Goal: Book appointment/travel/reservation

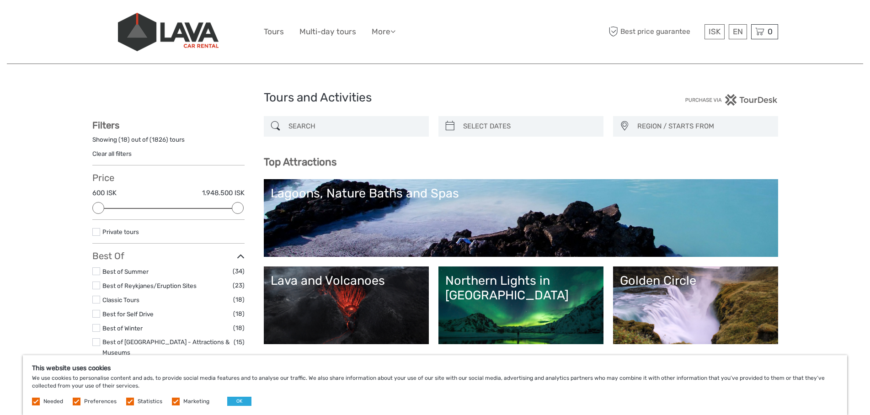
select select
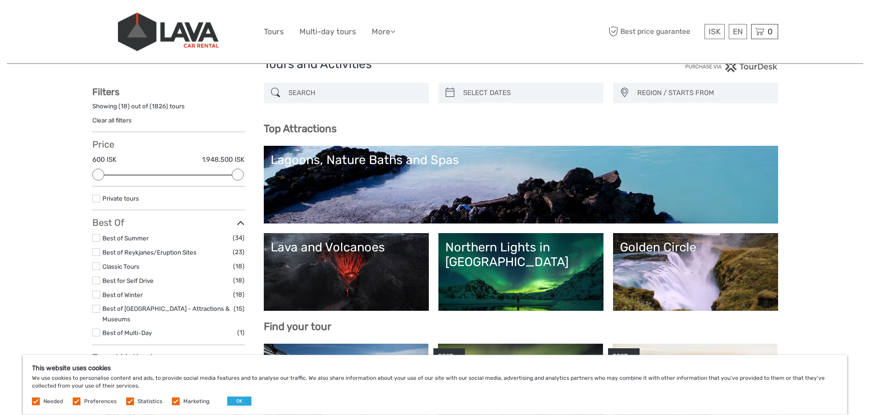
scroll to position [47, 0]
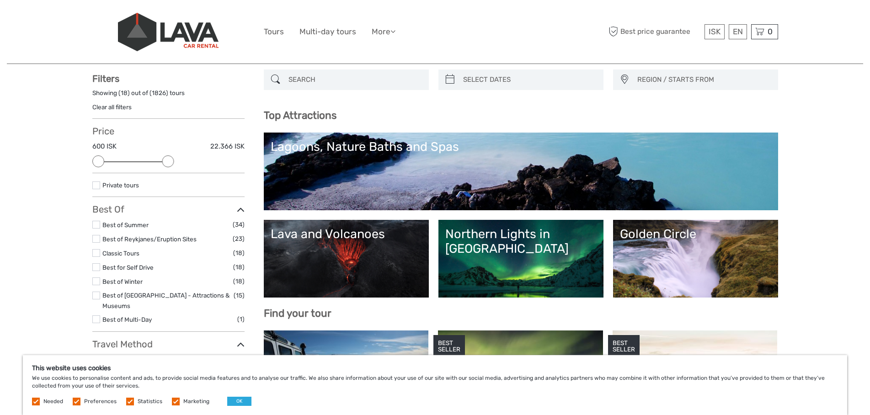
drag, startPoint x: 236, startPoint y: 163, endPoint x: 163, endPoint y: 163, distance: 72.7
click at [163, 163] on div at bounding box center [168, 161] width 12 height 12
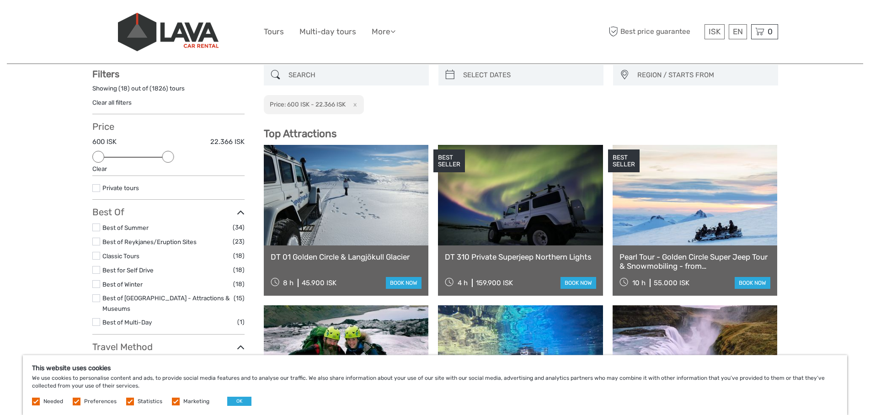
scroll to position [52, 0]
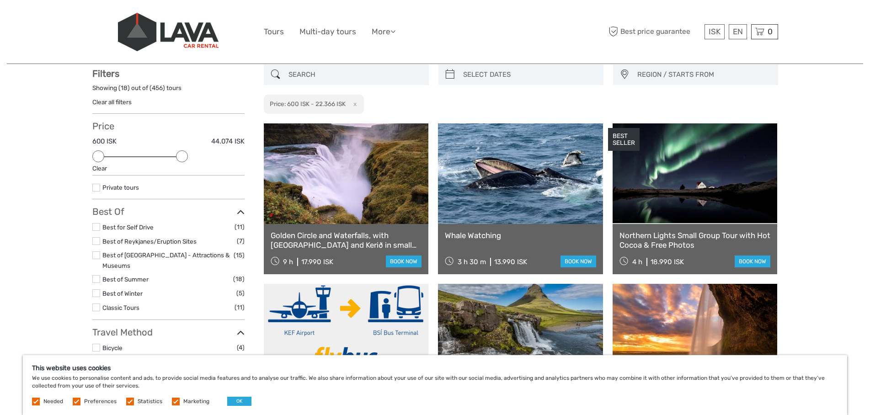
drag, startPoint x: 168, startPoint y: 156, endPoint x: 182, endPoint y: 156, distance: 14.2
click at [182, 156] on div at bounding box center [182, 156] width 12 height 12
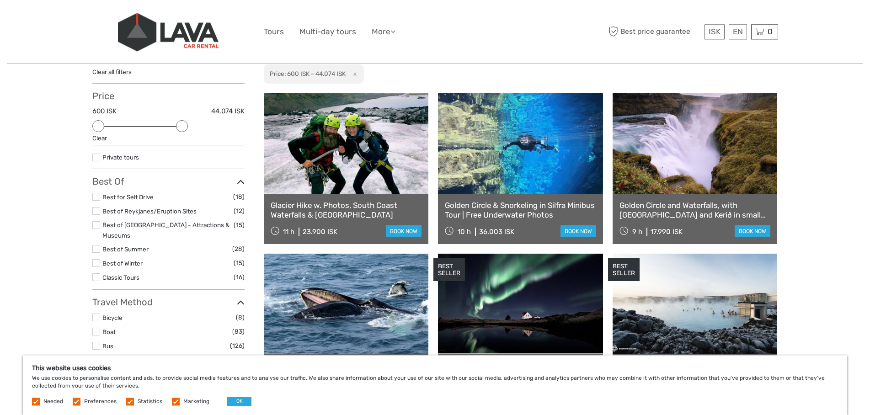
scroll to position [98, 0]
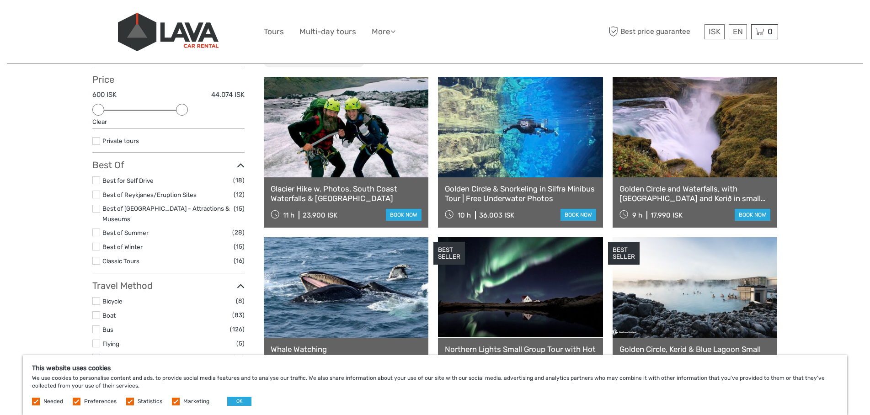
click at [122, 179] on link "Best for Self Drive" at bounding box center [127, 180] width 51 height 7
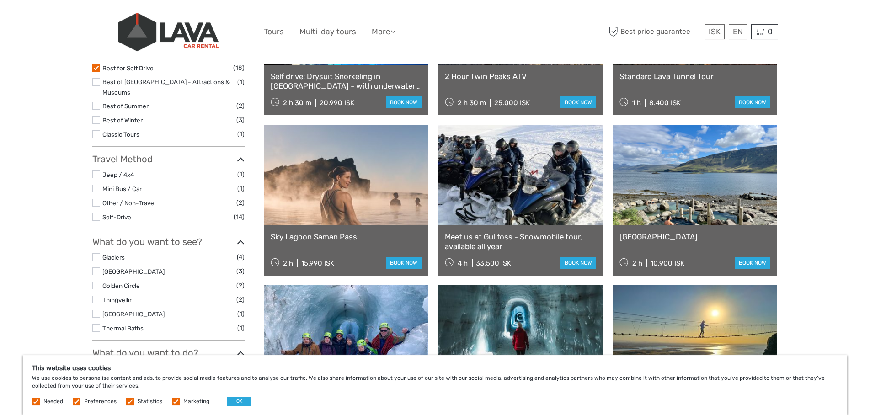
scroll to position [191, 0]
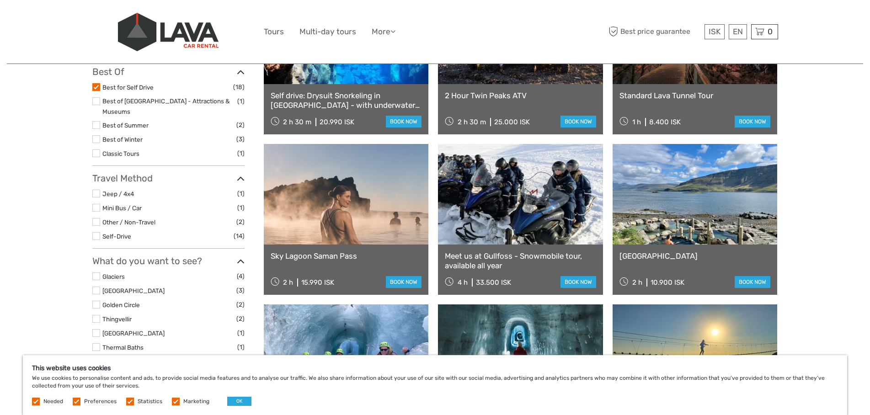
click at [107, 89] on link "Best for Self Drive" at bounding box center [127, 87] width 51 height 7
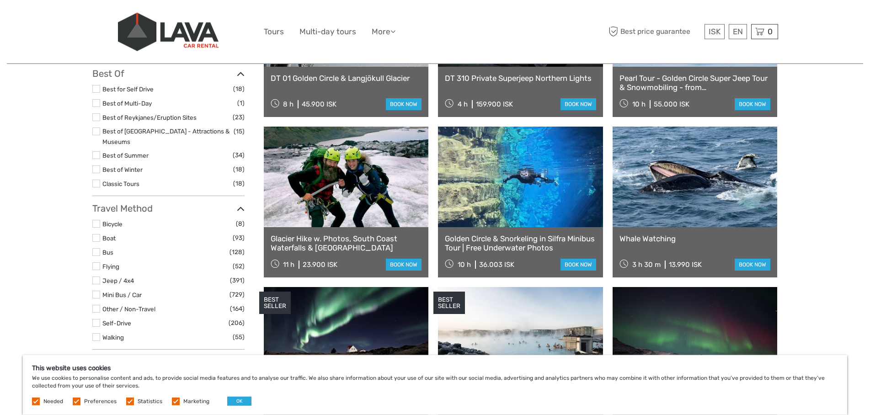
scroll to position [191, 0]
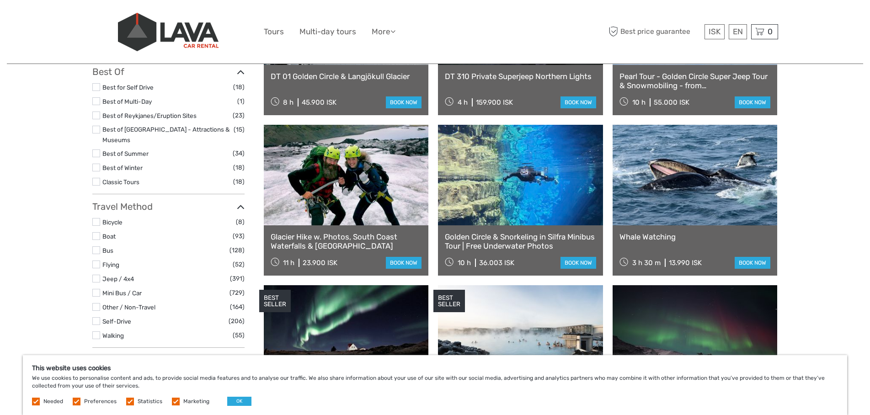
click at [133, 150] on link "Best of Summer" at bounding box center [125, 153] width 46 height 7
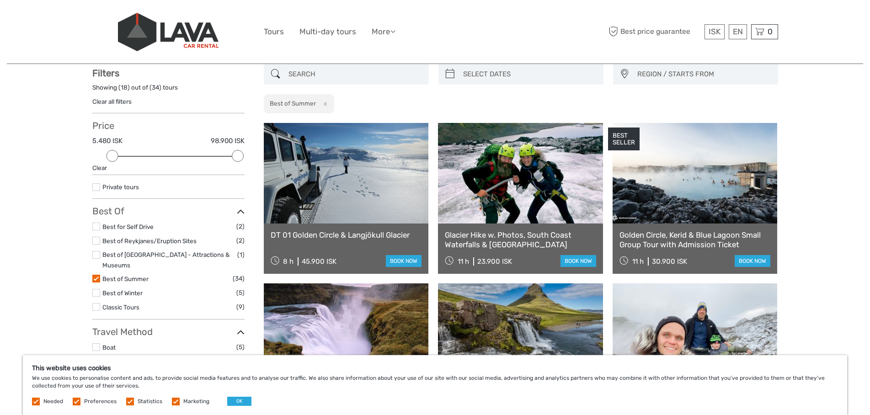
scroll to position [52, 0]
click at [128, 227] on link "Best for Self Drive" at bounding box center [127, 226] width 51 height 7
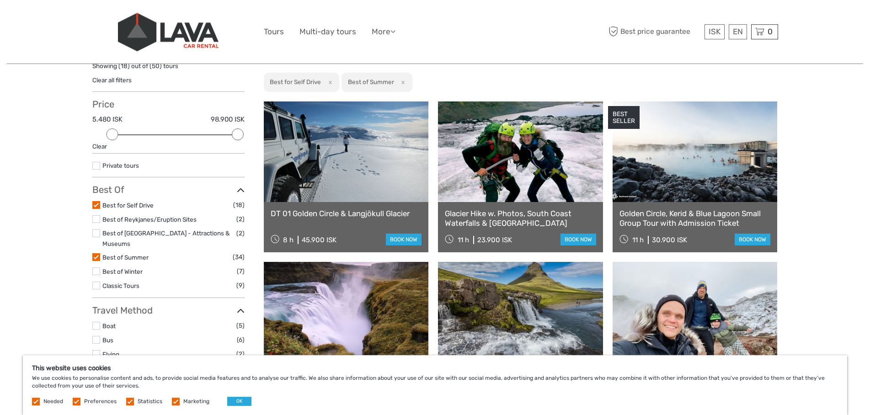
scroll to position [52, 0]
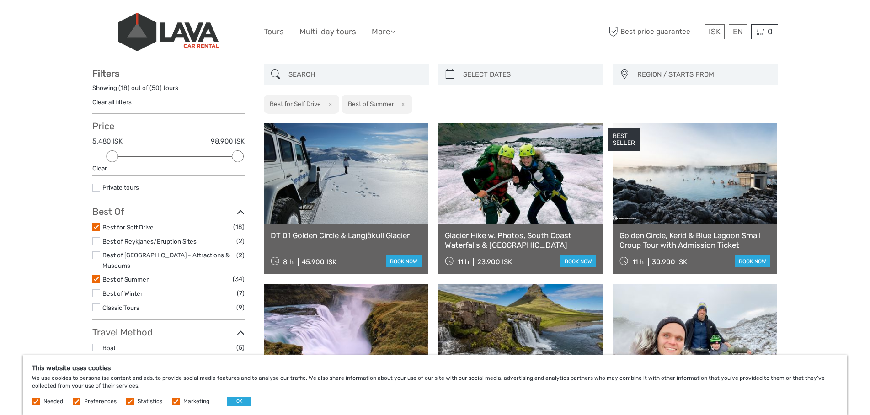
click at [109, 227] on link "Best for Self Drive" at bounding box center [127, 226] width 51 height 7
click at [114, 276] on link "Best of Summer" at bounding box center [125, 279] width 46 height 7
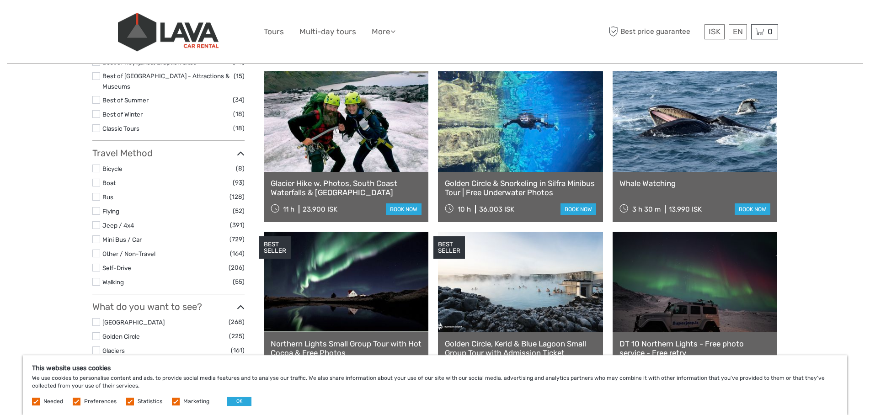
scroll to position [285, 0]
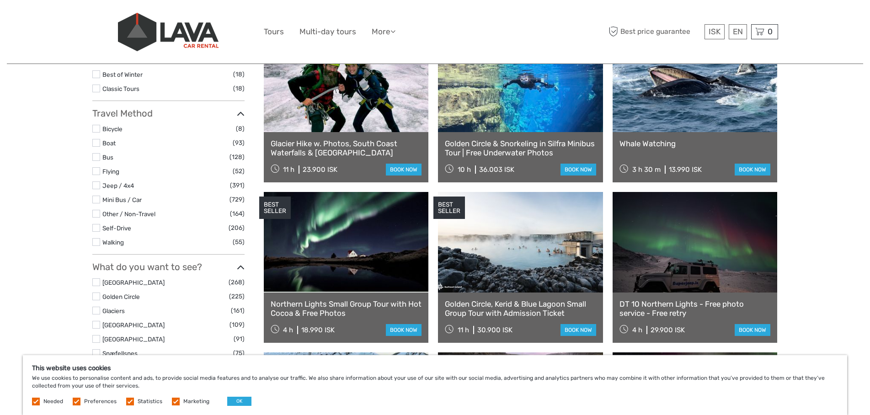
click at [97, 181] on label at bounding box center [96, 185] width 8 height 8
click at [0, 0] on input "checkbox" at bounding box center [0, 0] width 0 height 0
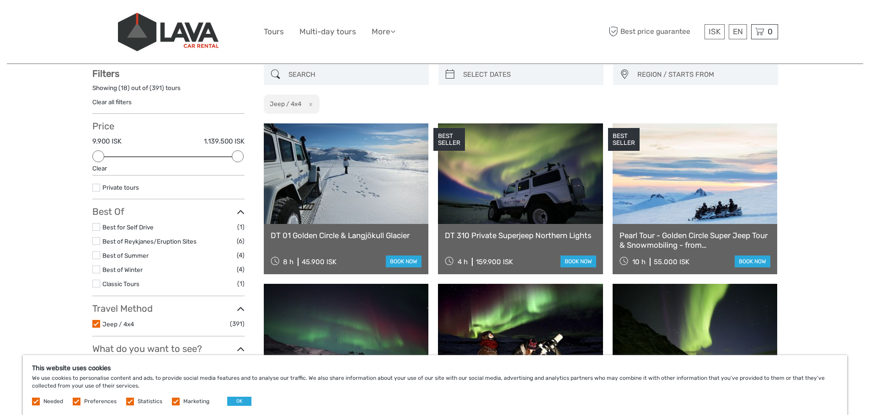
scroll to position [98, 0]
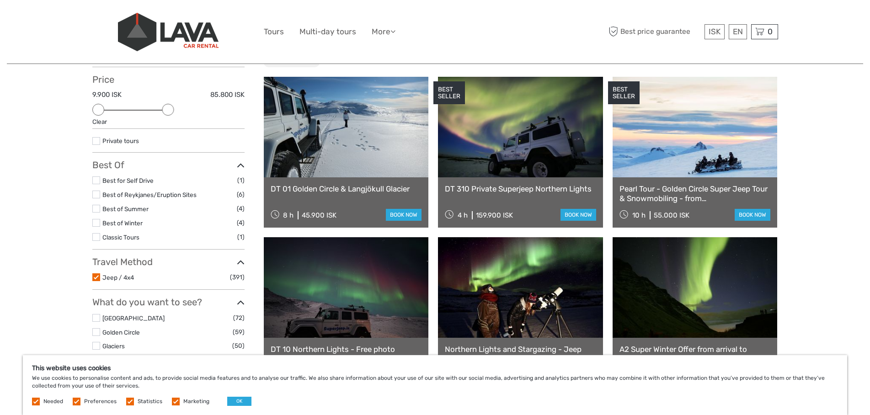
drag, startPoint x: 236, startPoint y: 111, endPoint x: 167, endPoint y: 111, distance: 69.0
click at [167, 111] on div at bounding box center [168, 110] width 12 height 12
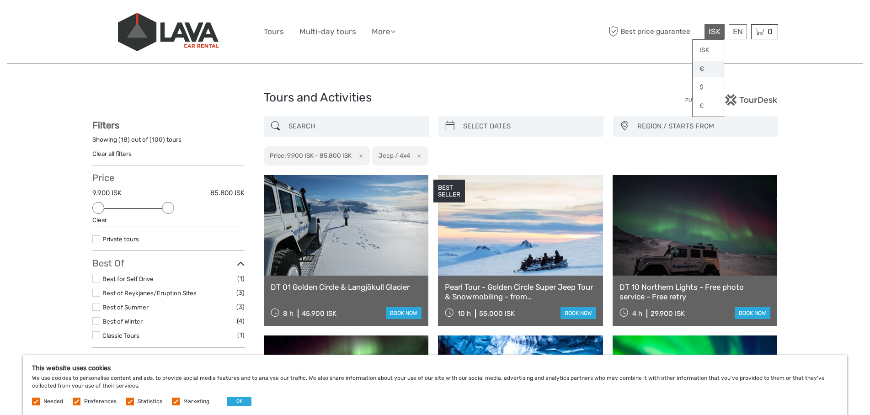
click at [706, 67] on link "€" at bounding box center [707, 69] width 31 height 16
drag, startPoint x: 170, startPoint y: 208, endPoint x: 160, endPoint y: 208, distance: 9.6
click at [160, 208] on div at bounding box center [168, 208] width 139 height 1
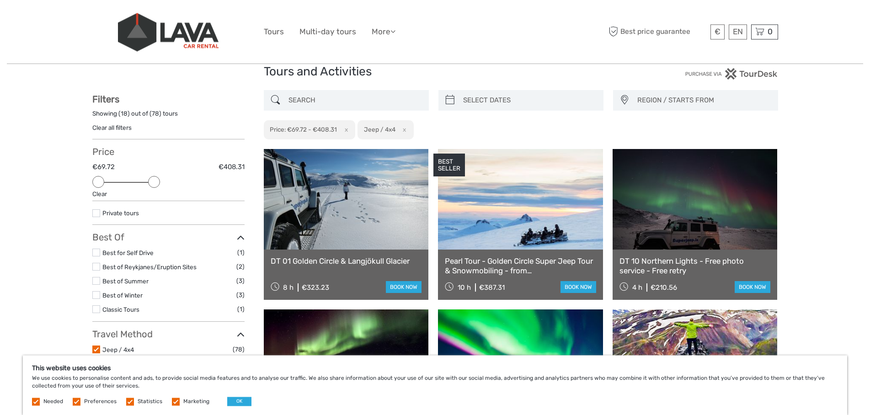
scroll to position [47, 0]
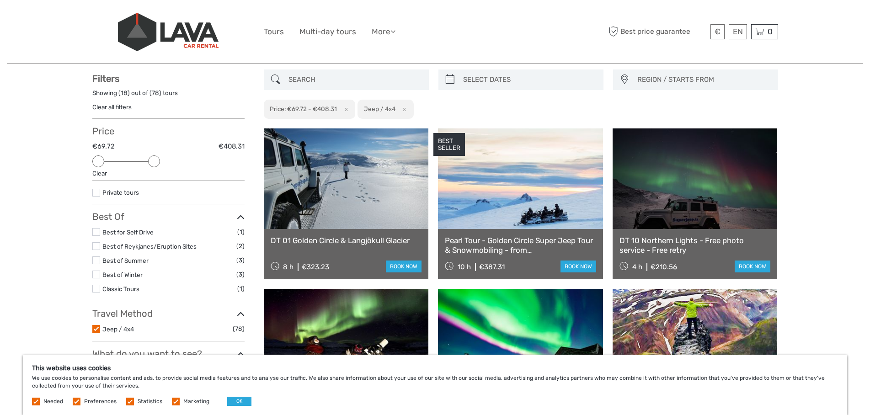
click at [404, 111] on button "x" at bounding box center [403, 109] width 12 height 10
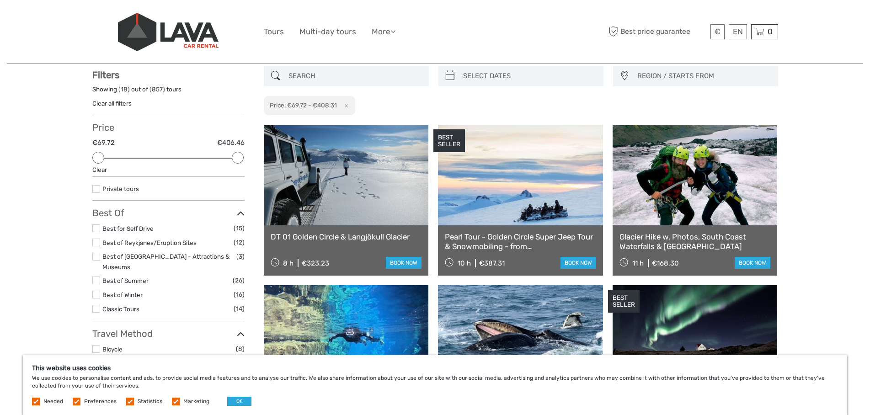
scroll to position [52, 0]
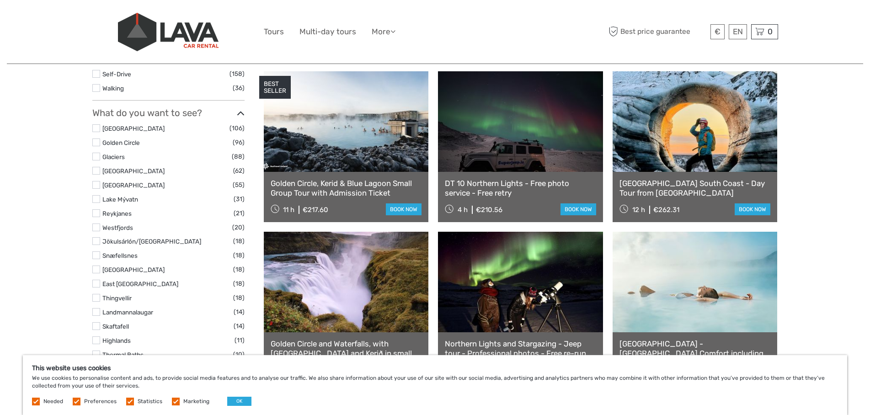
click at [97, 138] on label at bounding box center [96, 142] width 8 height 8
click at [0, 0] on input "checkbox" at bounding box center [0, 0] width 0 height 0
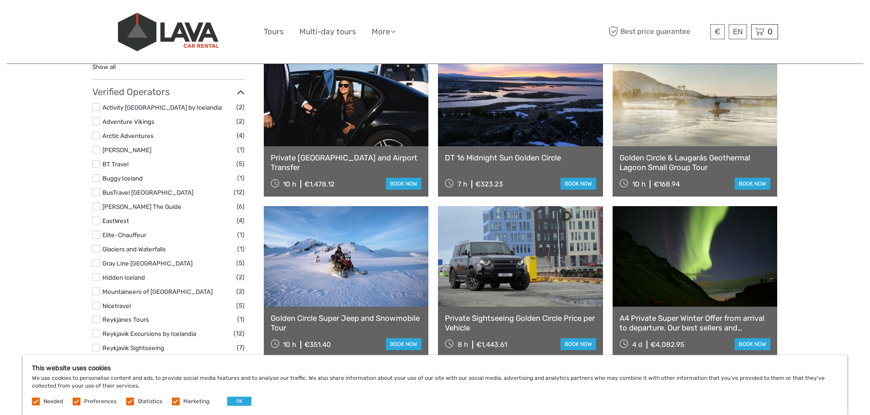
scroll to position [751, 0]
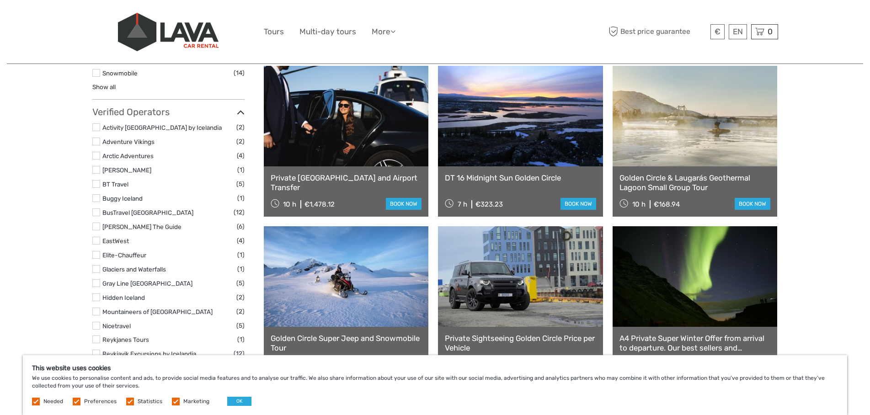
click at [119, 267] on link "Glaciers and Waterfalls" at bounding box center [134, 269] width 64 height 7
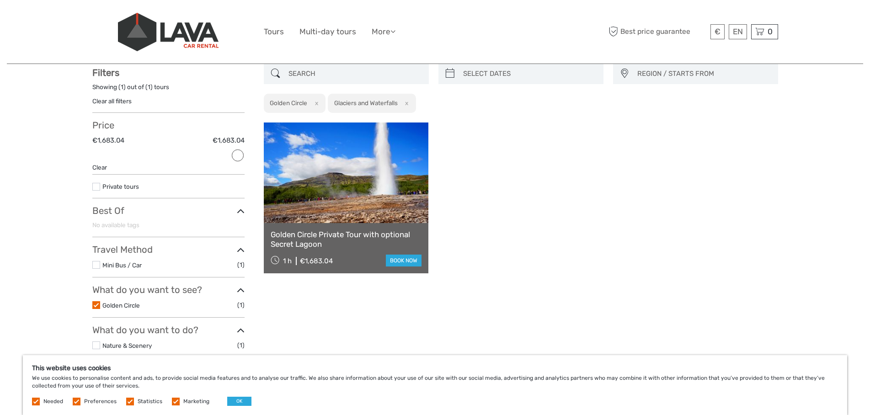
scroll to position [52, 0]
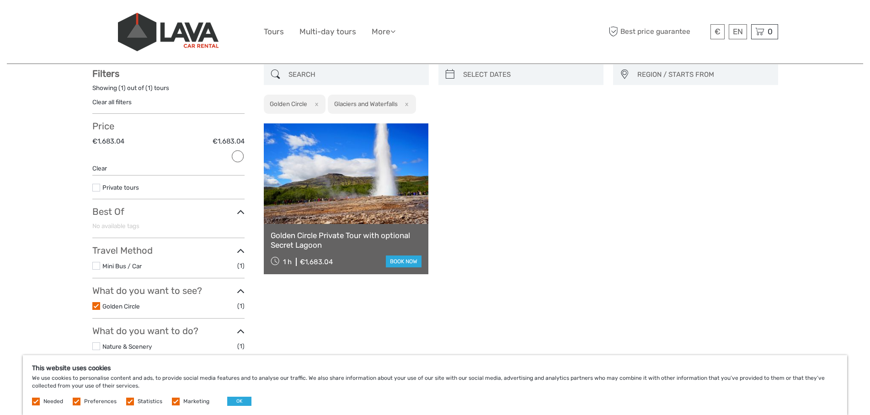
click at [315, 103] on button "x" at bounding box center [314, 104] width 12 height 10
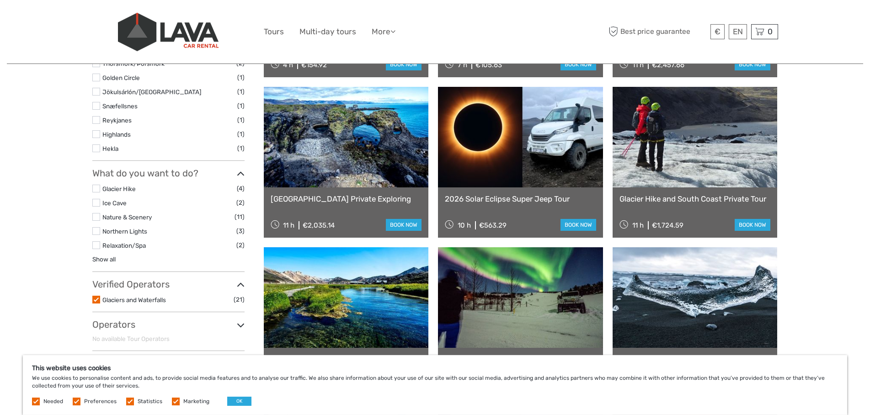
scroll to position [471, 0]
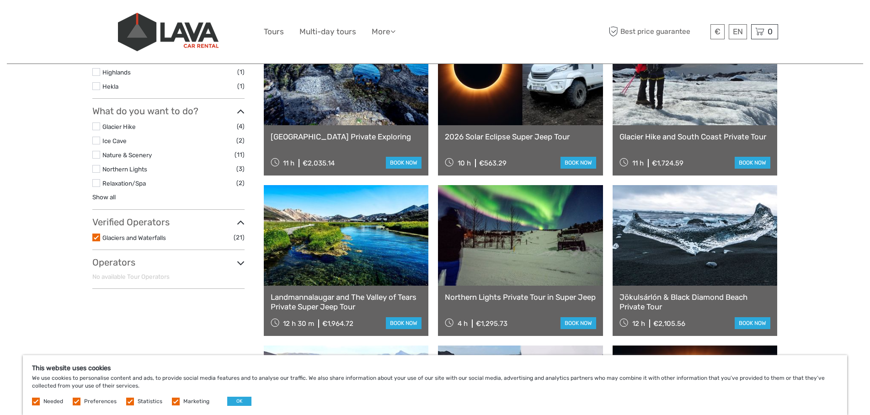
click at [121, 236] on link "Glaciers and Waterfalls" at bounding box center [134, 237] width 64 height 7
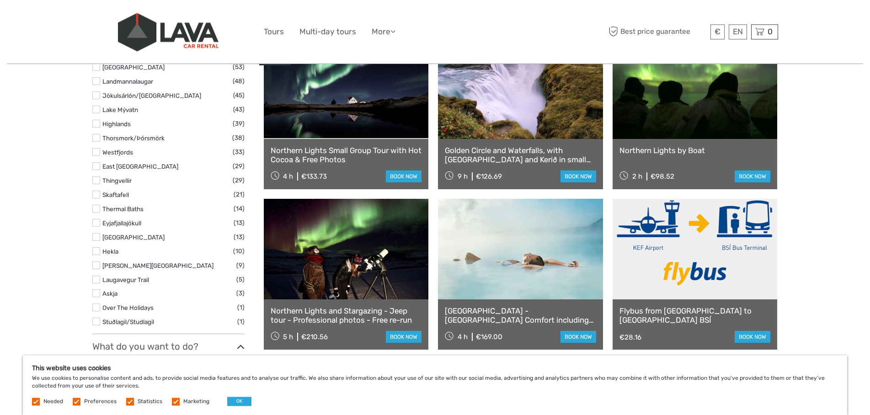
scroll to position [611, 0]
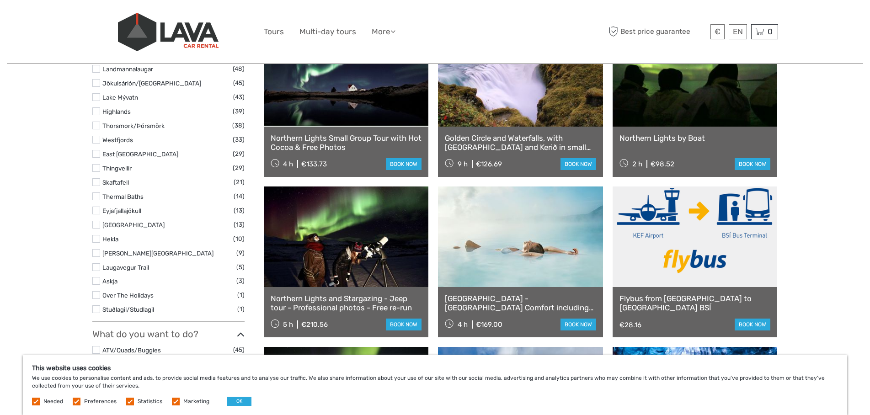
click at [130, 193] on link "Thermal Baths" at bounding box center [122, 196] width 41 height 7
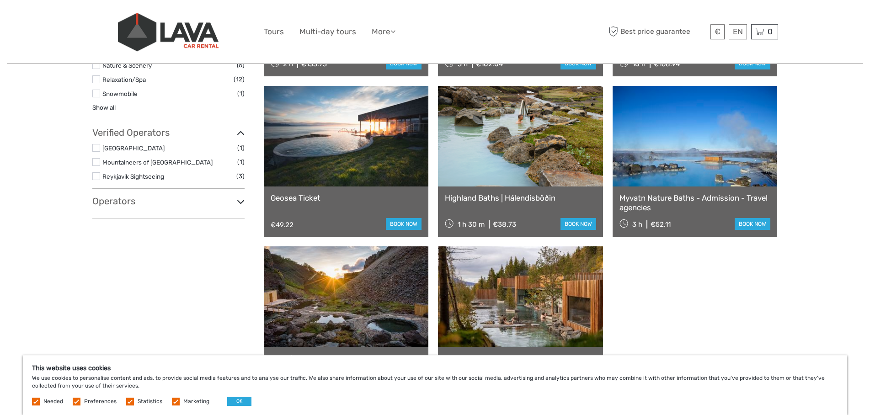
scroll to position [564, 0]
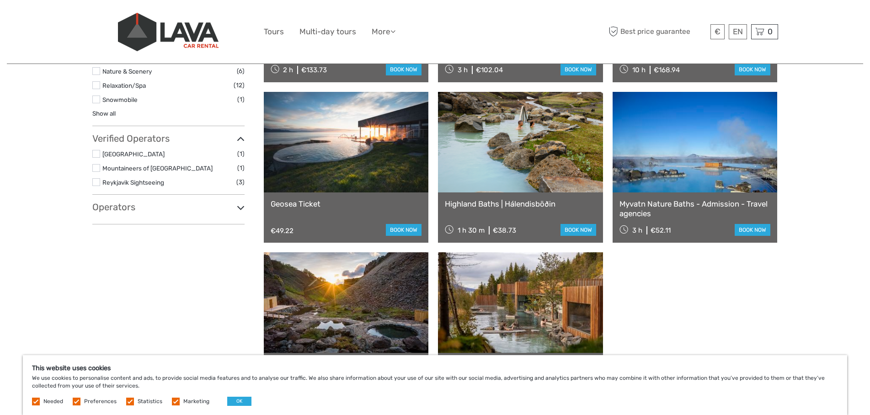
click at [695, 155] on link at bounding box center [694, 142] width 165 height 101
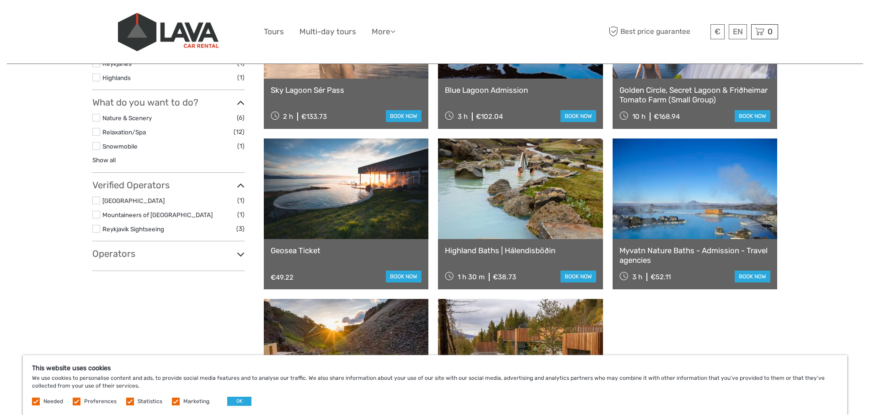
click at [338, 191] on link at bounding box center [346, 188] width 165 height 101
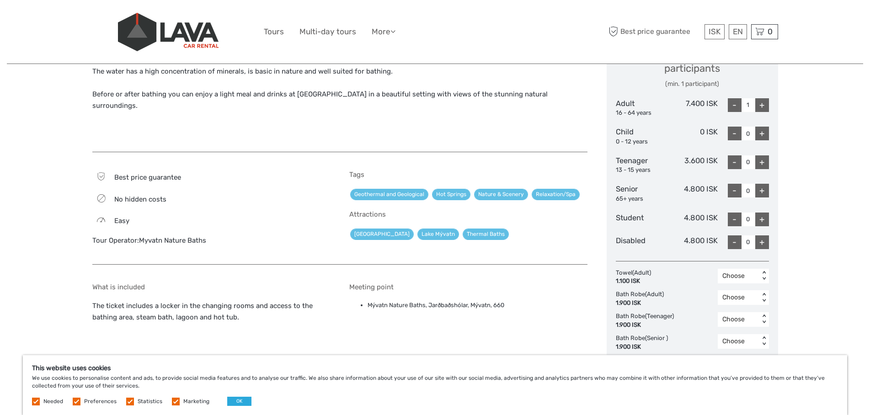
scroll to position [373, 0]
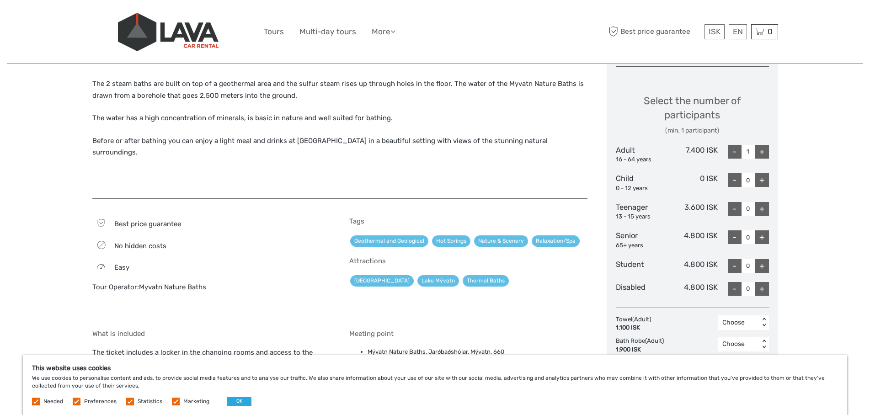
click at [766, 152] on div "+" at bounding box center [762, 152] width 14 height 14
type input "2"
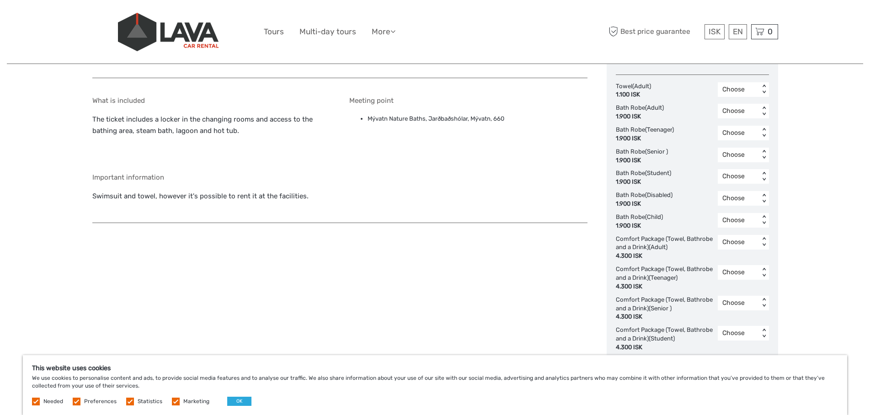
scroll to position [653, 0]
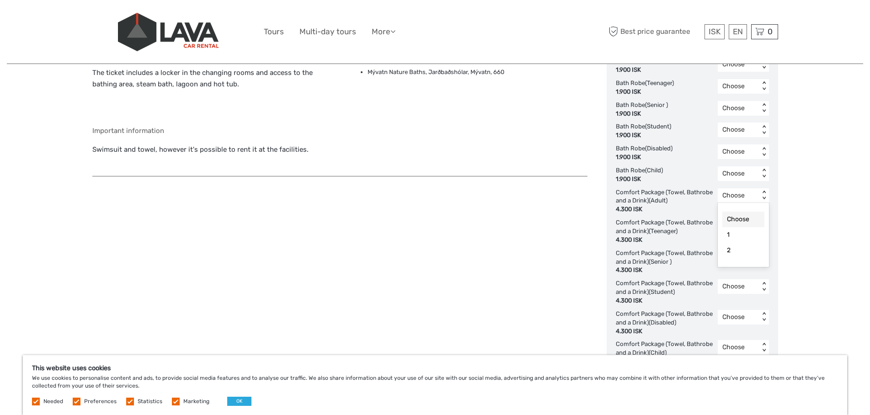
click at [766, 191] on div "< >" at bounding box center [764, 196] width 8 height 10
click at [738, 253] on div "2" at bounding box center [743, 251] width 42 height 16
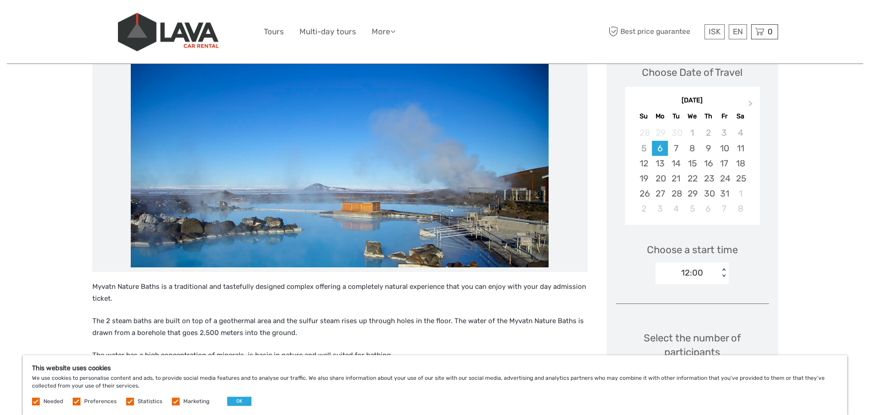
scroll to position [123, 0]
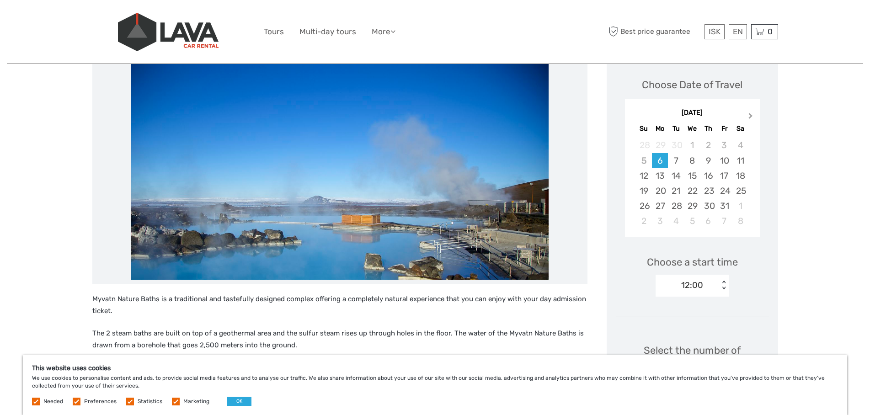
click at [754, 115] on button "Next Month" at bounding box center [751, 118] width 15 height 15
click at [754, 115] on div "December 2025" at bounding box center [692, 113] width 135 height 10
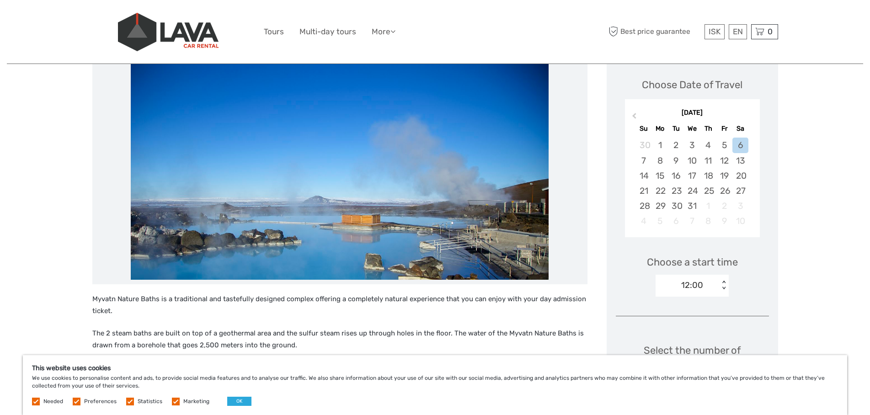
click at [753, 116] on div "December 2025" at bounding box center [692, 113] width 135 height 10
click at [748, 118] on div "December 2025 Su Mo Tu We Th Fr Sa" at bounding box center [692, 120] width 135 height 30
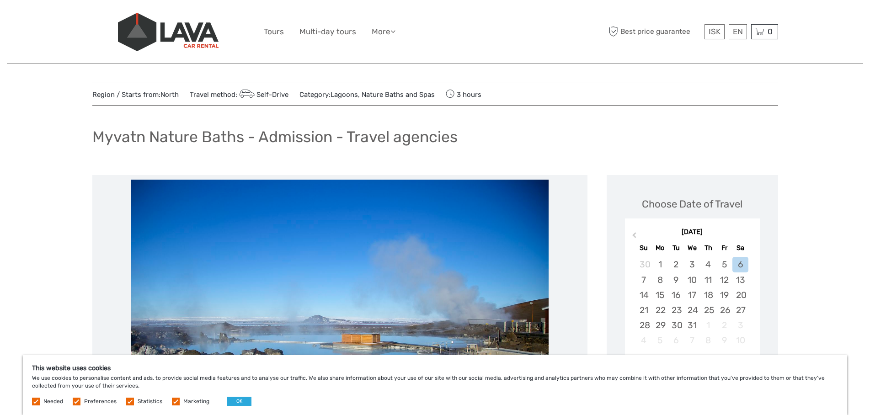
scroll to position [0, 0]
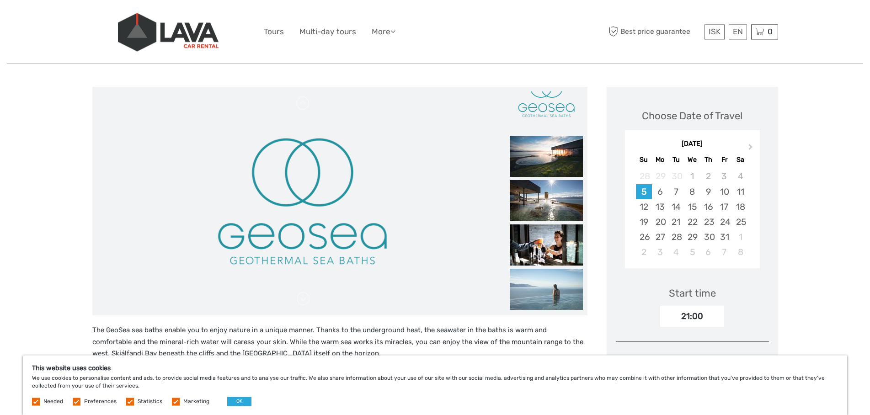
scroll to position [93, 0]
click at [549, 162] on img at bounding box center [546, 155] width 73 height 41
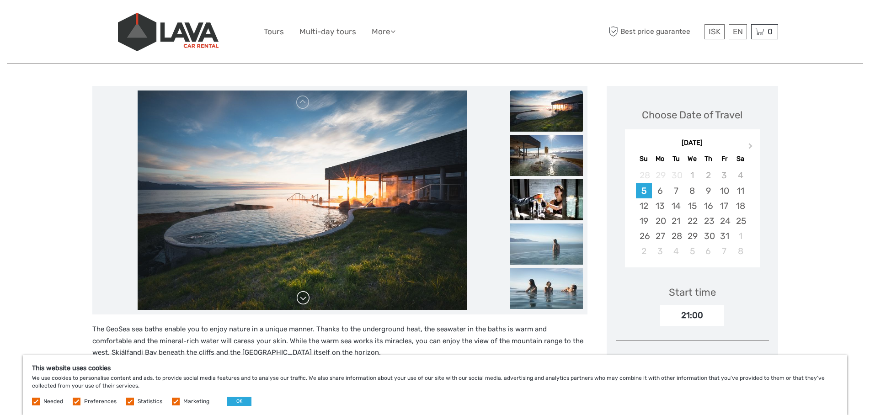
click at [301, 299] on link at bounding box center [303, 298] width 15 height 15
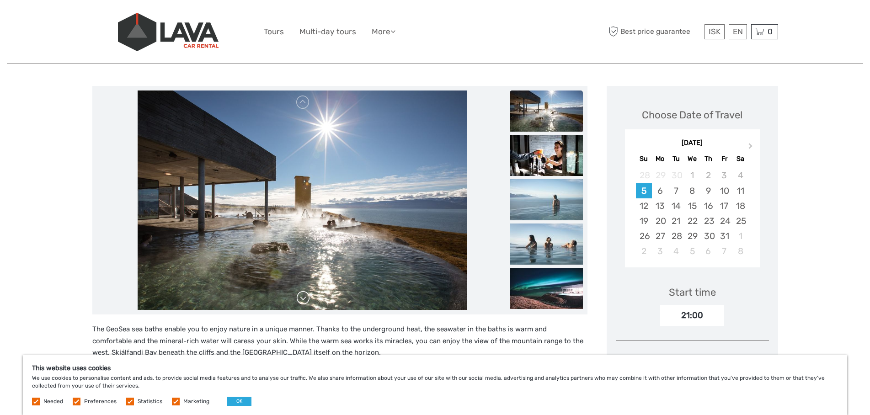
click at [301, 299] on link at bounding box center [303, 298] width 15 height 15
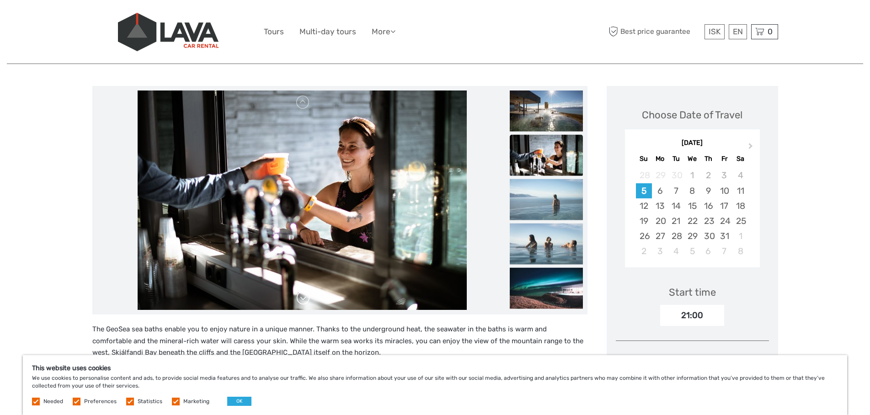
click at [301, 299] on link at bounding box center [303, 298] width 15 height 15
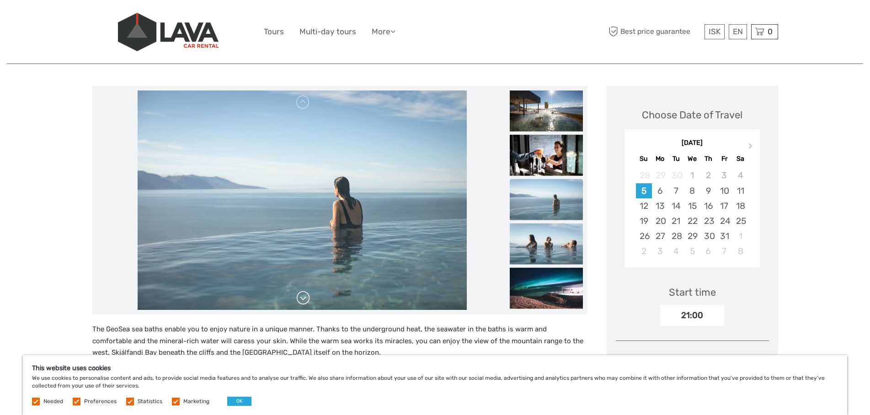
click at [301, 299] on link at bounding box center [303, 298] width 15 height 15
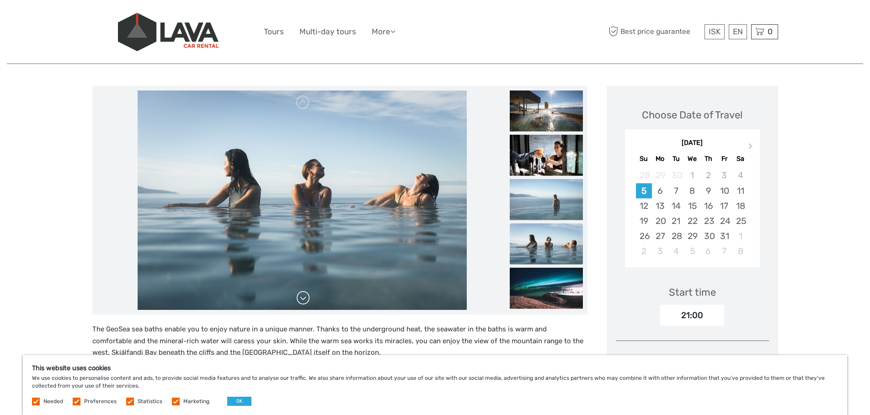
click at [301, 299] on link at bounding box center [303, 298] width 15 height 15
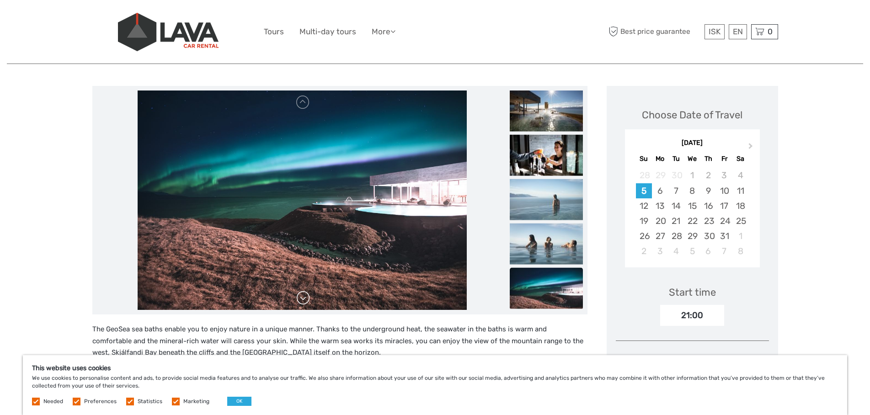
click at [301, 299] on link at bounding box center [303, 298] width 15 height 15
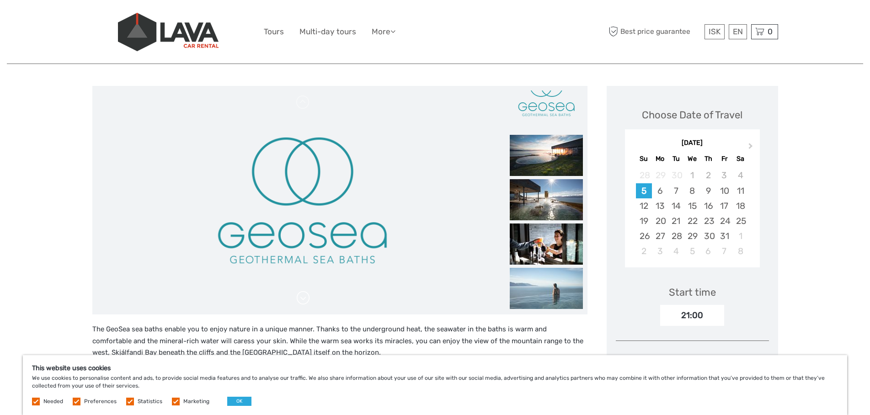
click at [301, 299] on link at bounding box center [303, 298] width 15 height 15
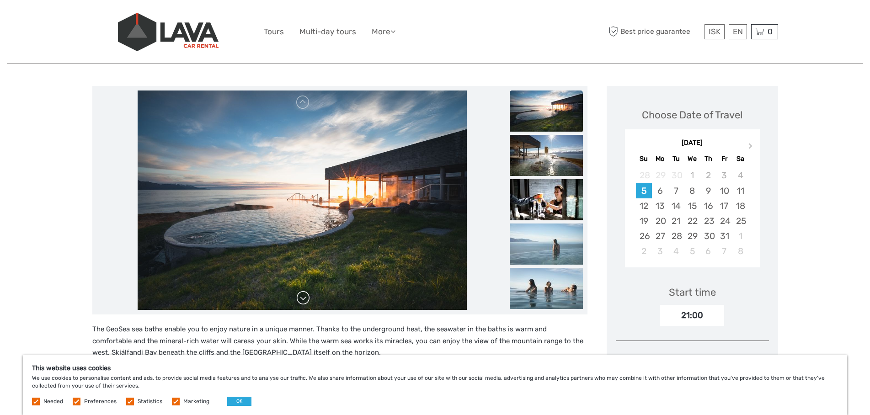
click at [301, 299] on link at bounding box center [303, 298] width 15 height 15
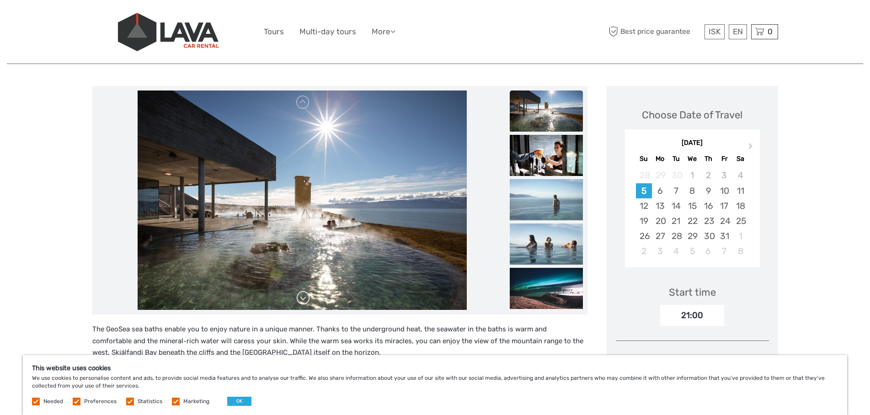
click at [301, 299] on link at bounding box center [303, 298] width 15 height 15
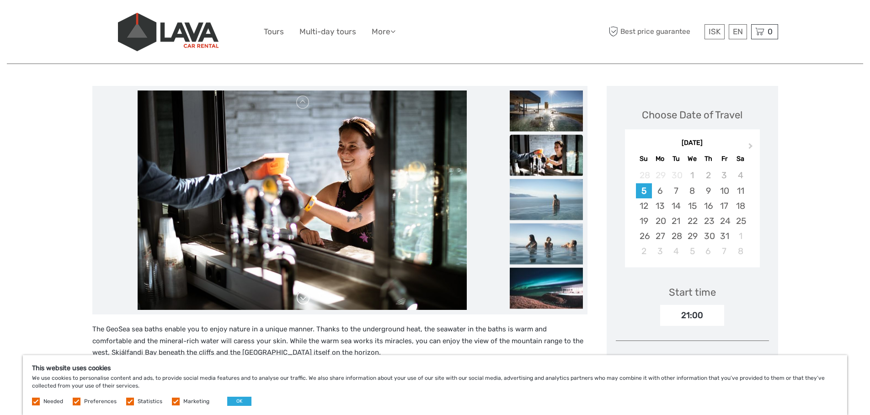
click at [301, 299] on link at bounding box center [303, 298] width 15 height 15
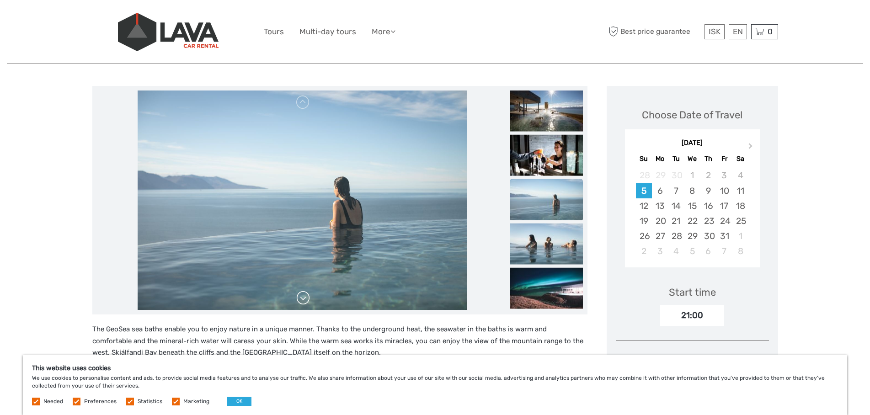
click at [301, 299] on link at bounding box center [303, 298] width 15 height 15
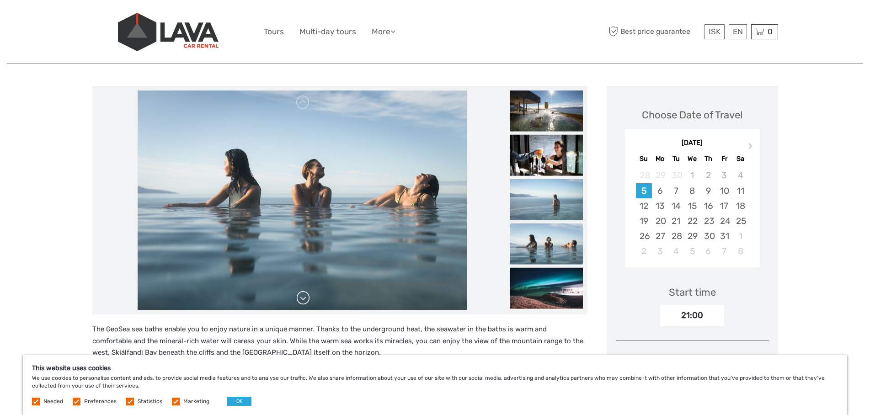
click at [301, 299] on link at bounding box center [303, 298] width 15 height 15
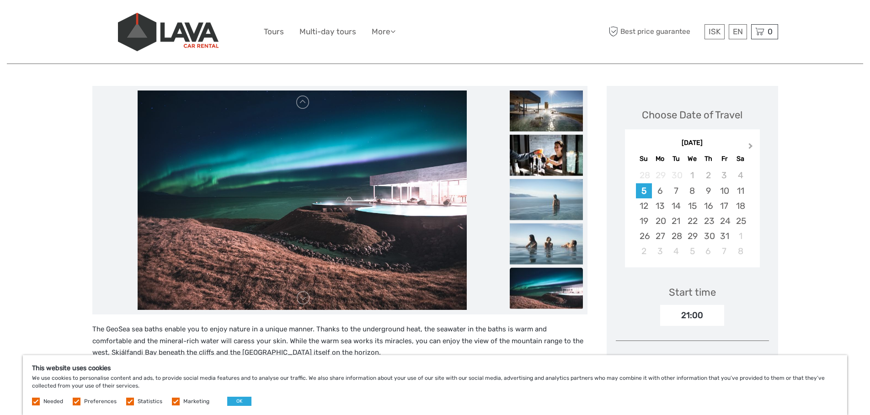
click at [750, 144] on span "Next Month" at bounding box center [750, 147] width 0 height 13
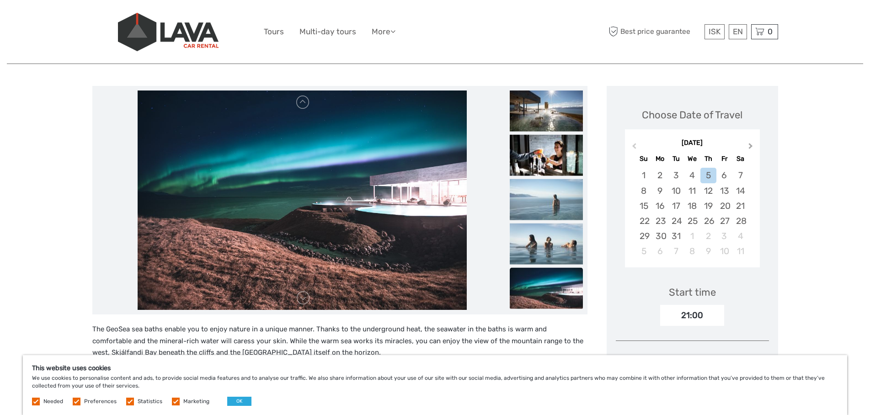
click at [750, 144] on span "Next Month" at bounding box center [750, 147] width 0 height 13
click at [708, 237] on div "28" at bounding box center [708, 236] width 16 height 15
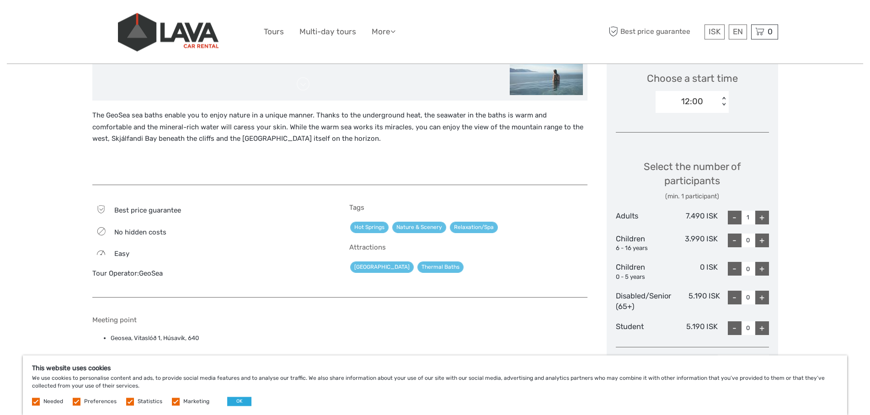
scroll to position [326, 0]
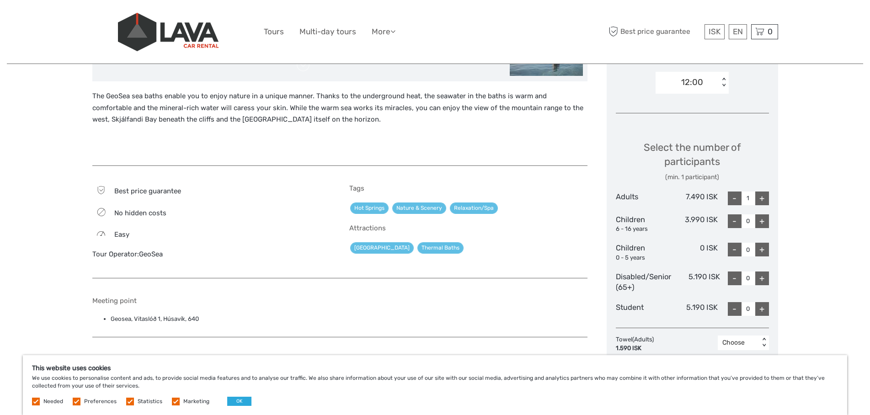
click at [763, 197] on div "+" at bounding box center [762, 198] width 14 height 14
type input "2"
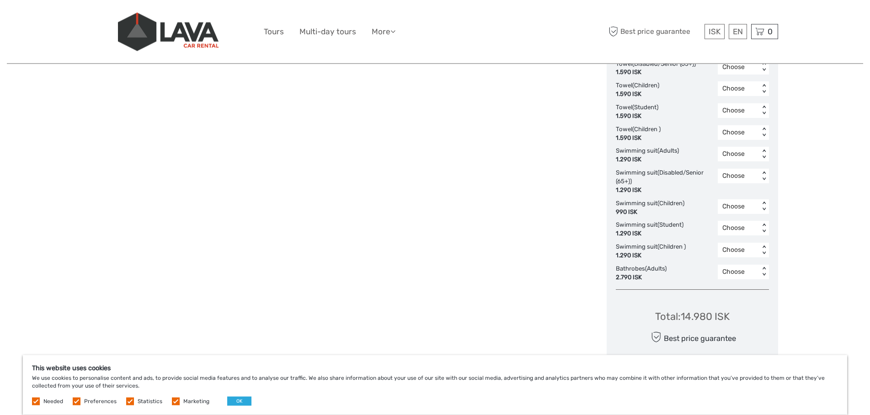
scroll to position [606, 0]
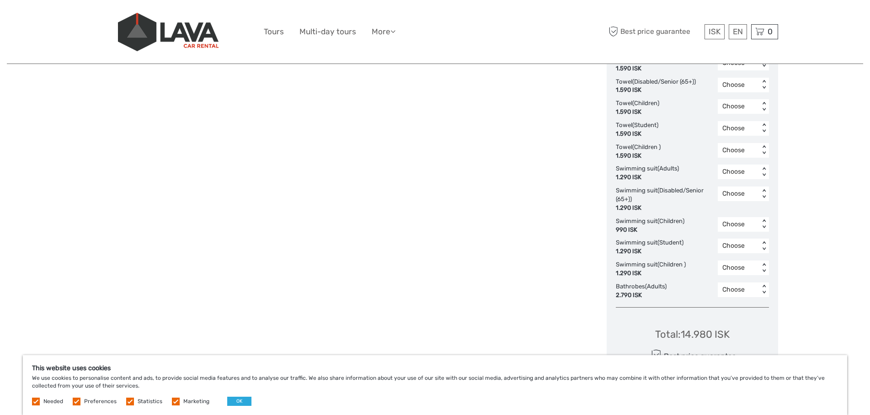
click at [766, 167] on div "< >" at bounding box center [764, 172] width 8 height 10
click at [728, 225] on div "2" at bounding box center [743, 227] width 42 height 16
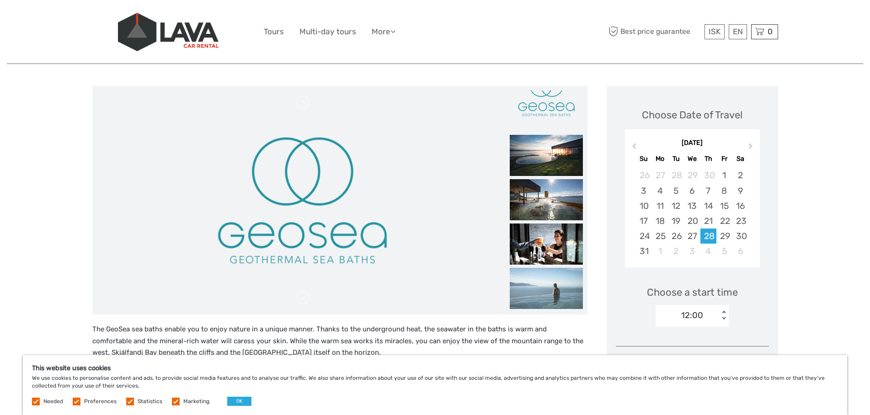
scroll to position [0, 0]
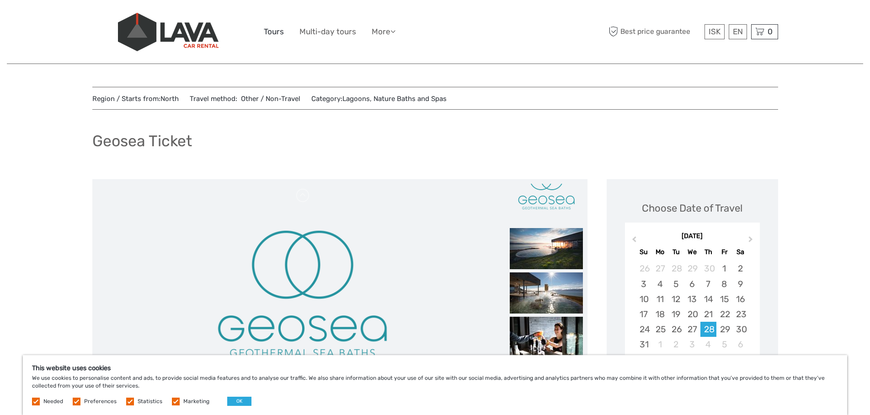
click at [277, 28] on link "Tours" at bounding box center [274, 31] width 20 height 13
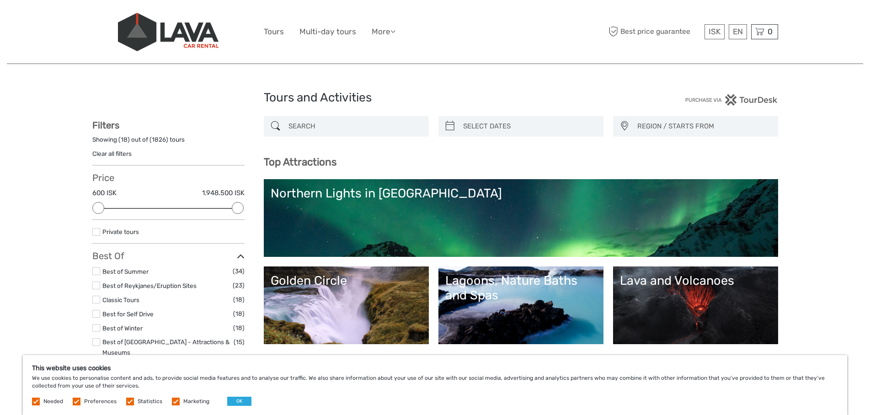
select select
click at [394, 33] on icon at bounding box center [392, 31] width 5 height 8
click at [375, 52] on link "Food & drink" at bounding box center [367, 51] width 56 height 18
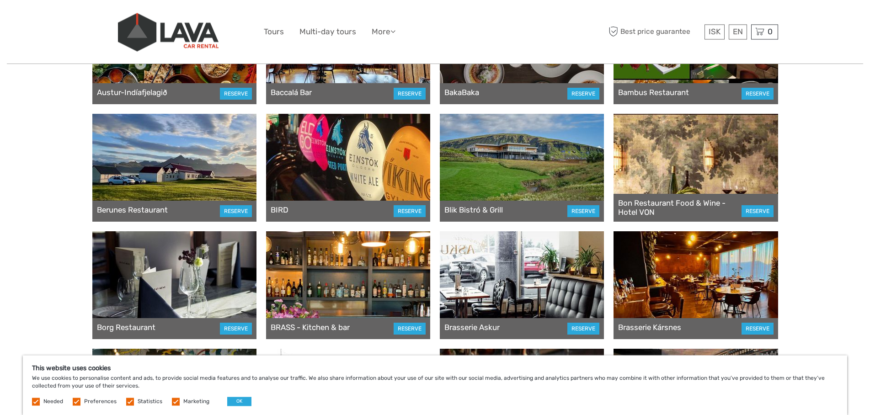
scroll to position [420, 0]
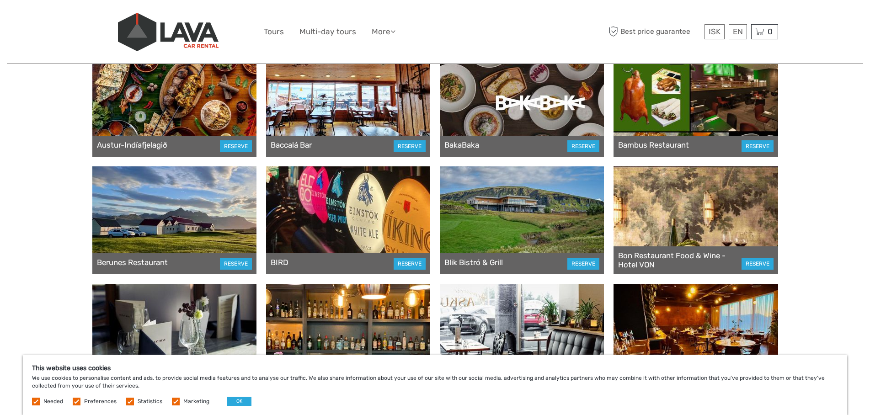
click at [335, 201] on div at bounding box center [348, 220] width 164 height 108
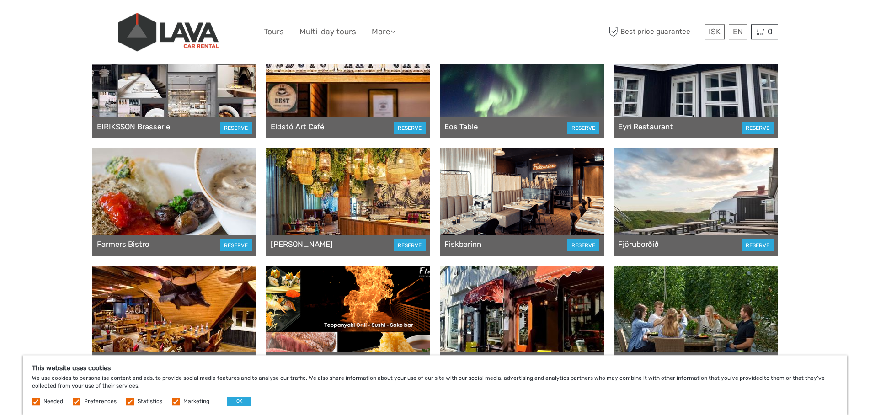
scroll to position [1072, 0]
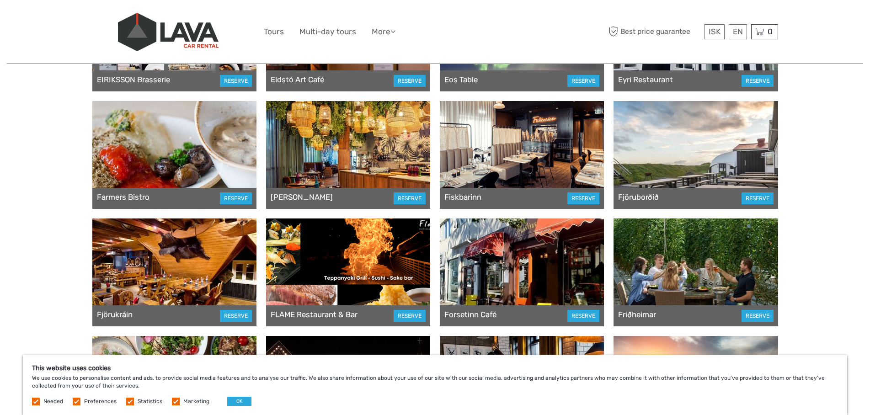
click at [690, 157] on div at bounding box center [695, 155] width 164 height 108
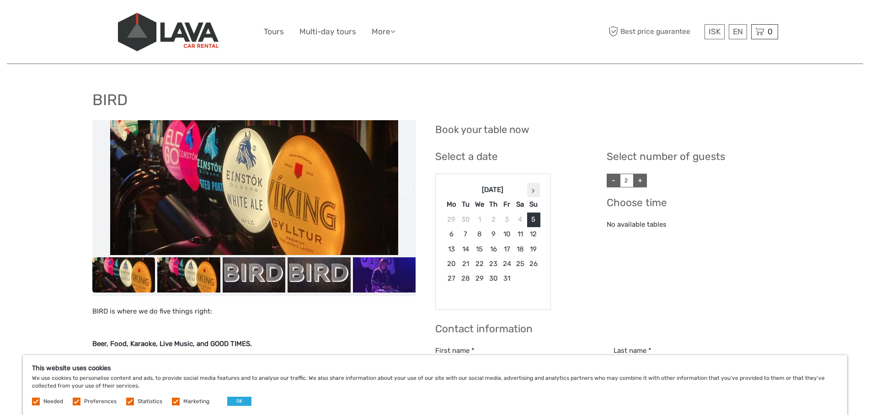
click at [533, 191] on icon at bounding box center [533, 190] width 3 height 5
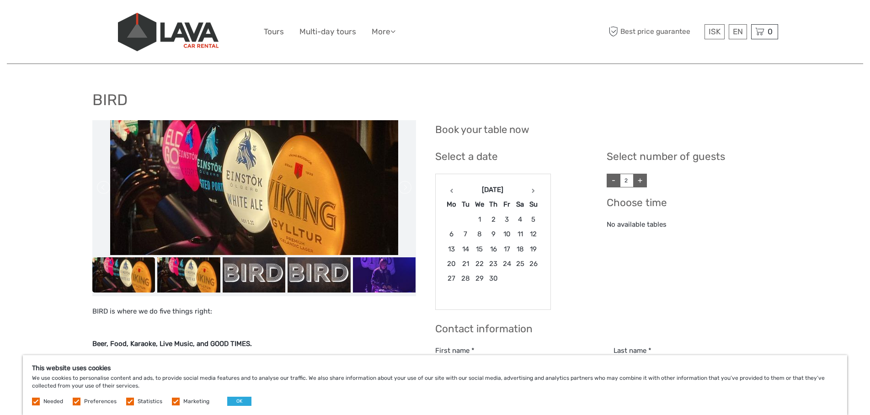
click at [533, 191] on icon at bounding box center [533, 190] width 3 height 5
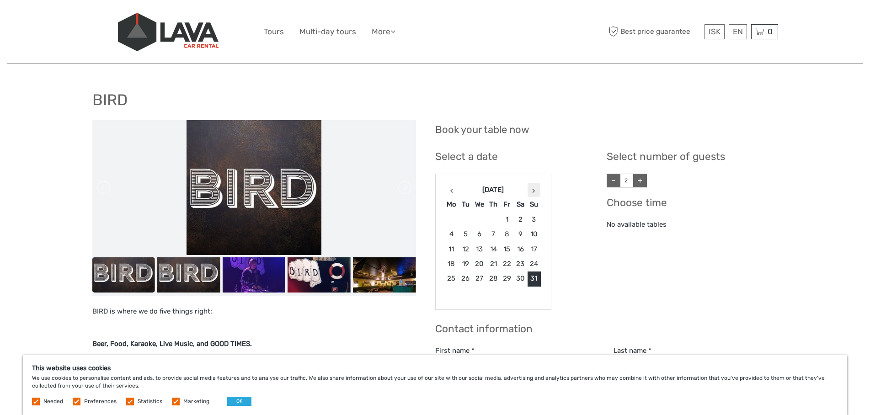
click at [534, 187] on th at bounding box center [533, 189] width 13 height 15
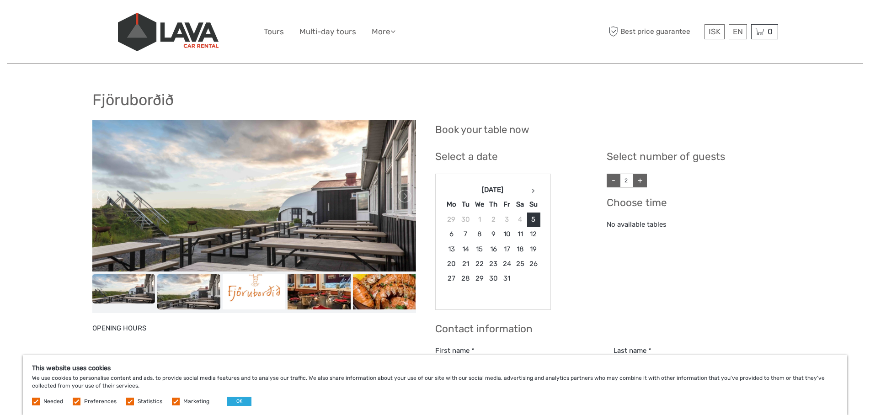
click at [180, 295] on img at bounding box center [188, 291] width 63 height 35
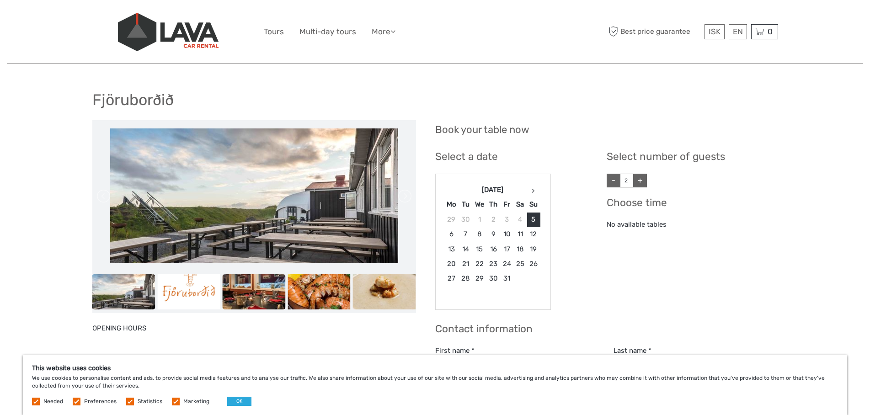
click at [255, 295] on img at bounding box center [254, 291] width 63 height 35
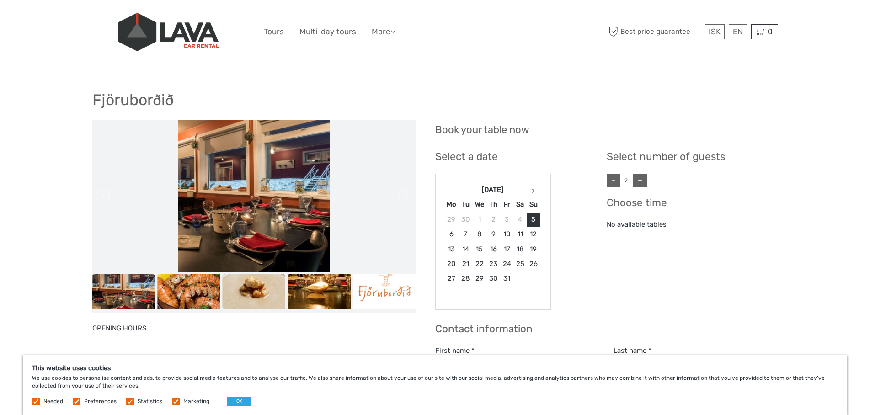
click at [250, 296] on img at bounding box center [254, 291] width 63 height 35
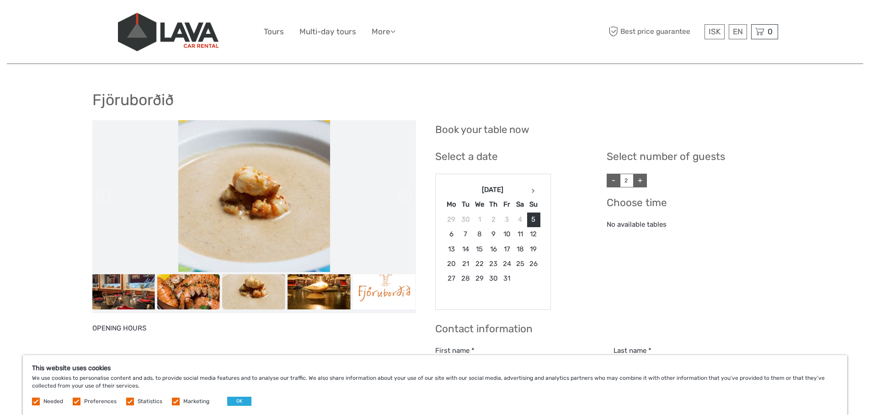
click at [208, 299] on img at bounding box center [188, 291] width 63 height 35
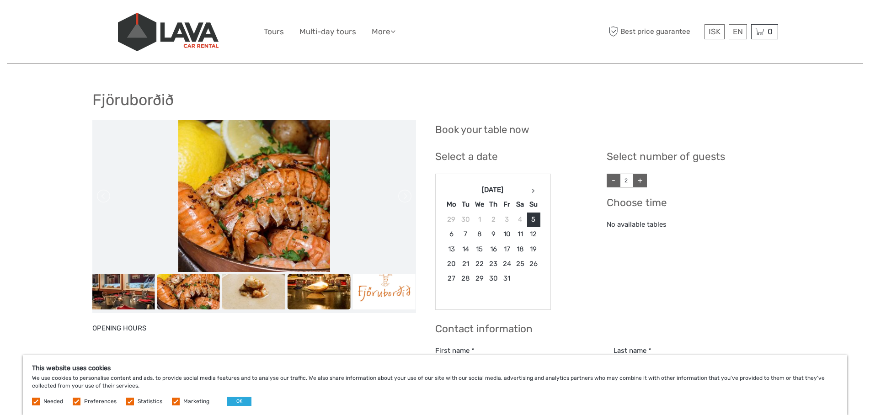
click at [334, 294] on img at bounding box center [318, 291] width 63 height 35
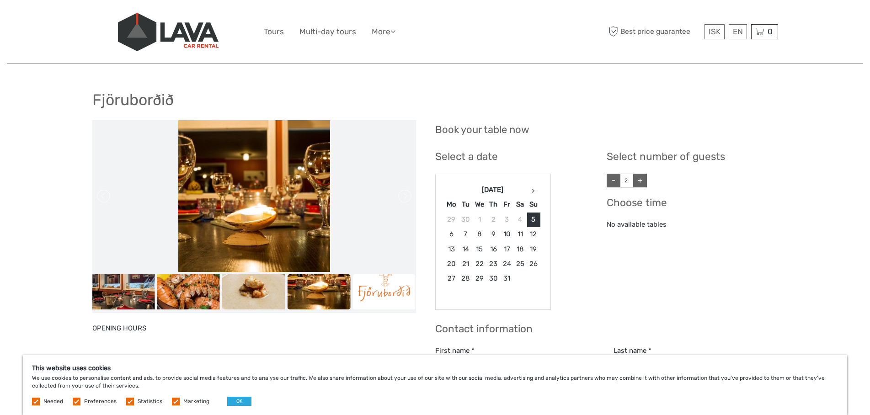
click at [366, 293] on img at bounding box center [383, 291] width 63 height 35
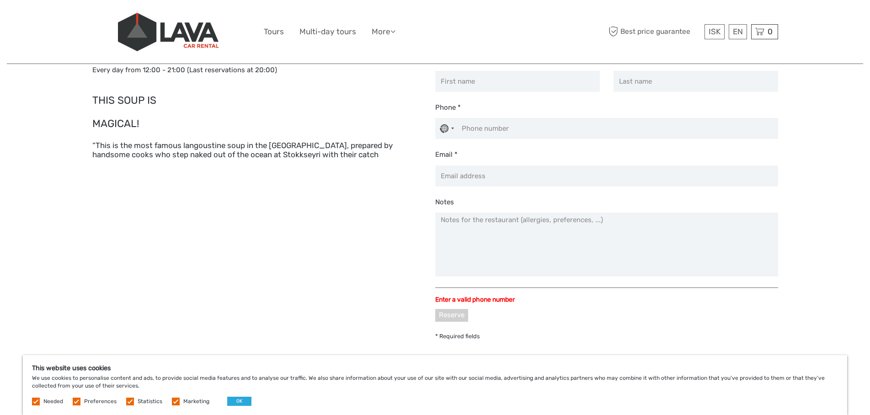
scroll to position [326, 0]
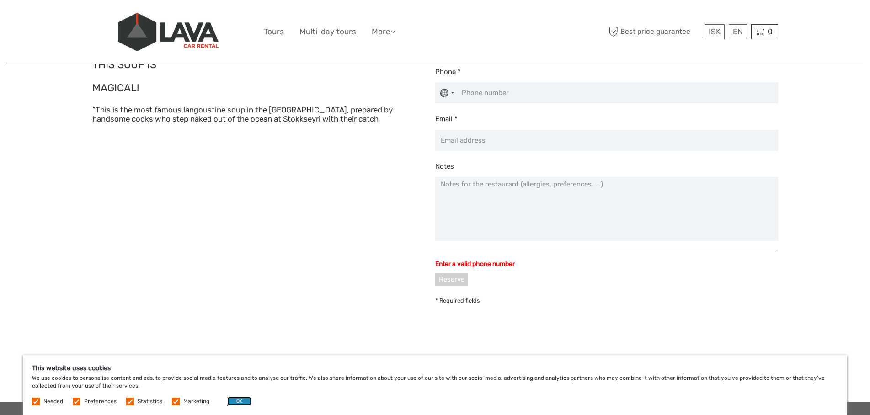
click at [242, 401] on button "OK" at bounding box center [239, 401] width 24 height 9
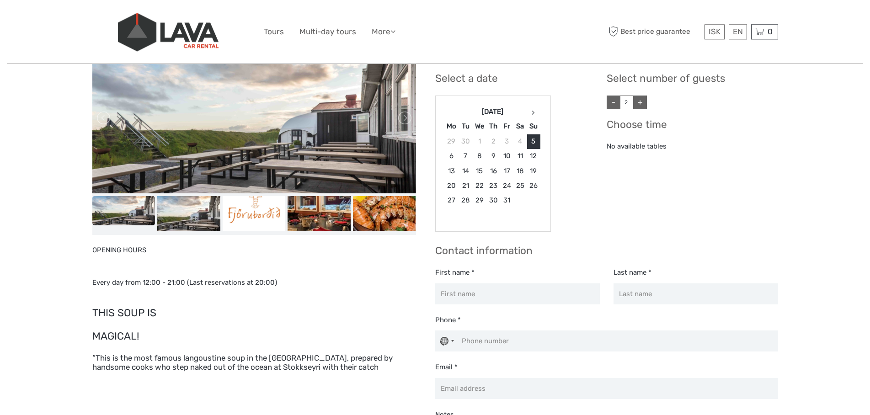
scroll to position [47, 0]
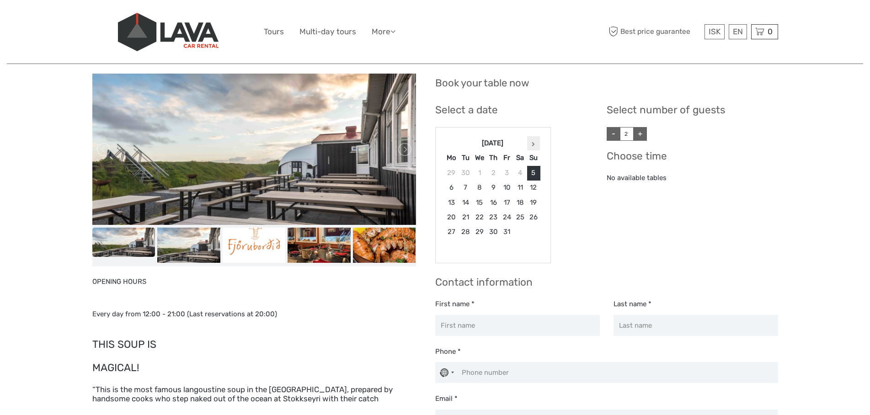
click at [534, 142] on th at bounding box center [532, 143] width 13 height 15
click at [534, 142] on th at bounding box center [534, 143] width 14 height 15
click at [534, 142] on th at bounding box center [532, 143] width 13 height 15
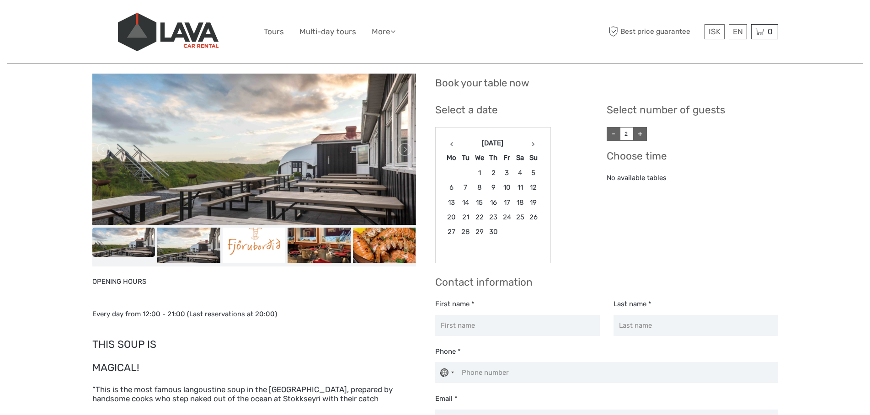
click at [534, 142] on th at bounding box center [532, 143] width 13 height 15
click at [534, 142] on th at bounding box center [533, 143] width 13 height 15
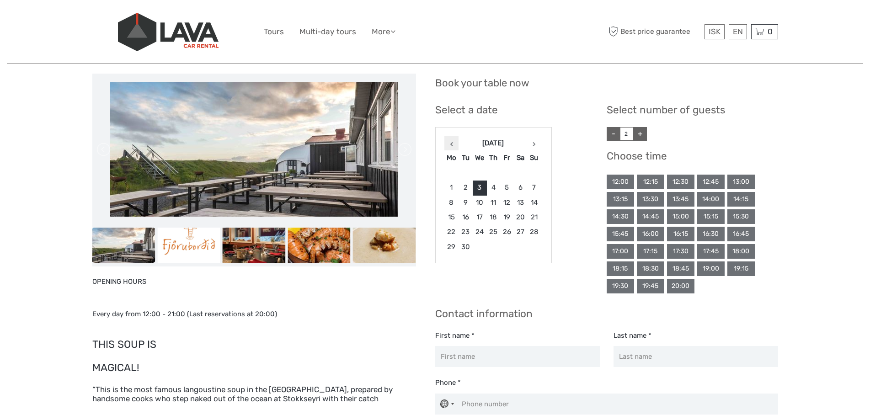
click at [452, 144] on icon at bounding box center [451, 144] width 3 height 5
click at [680, 285] on div "20:00" at bounding box center [680, 286] width 27 height 15
click at [679, 285] on div "20:00" at bounding box center [680, 286] width 27 height 15
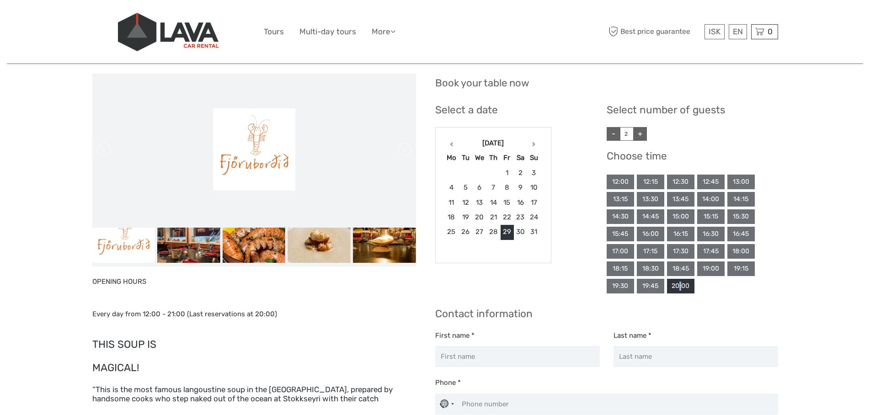
click at [679, 285] on div "20:00" at bounding box center [680, 286] width 27 height 15
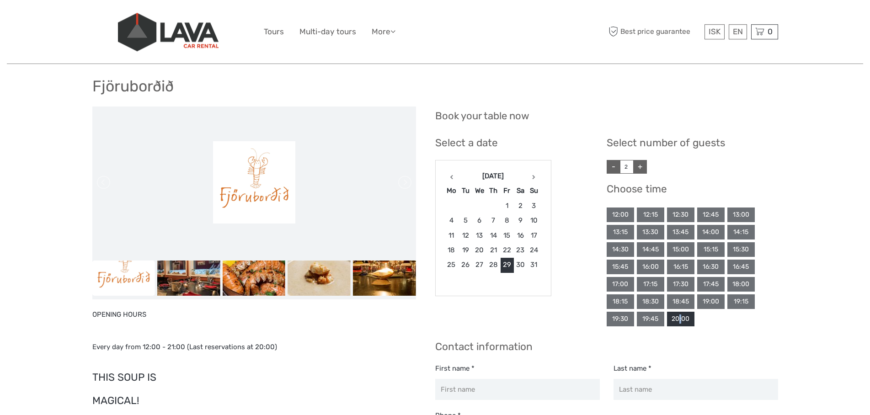
scroll to position [0, 0]
